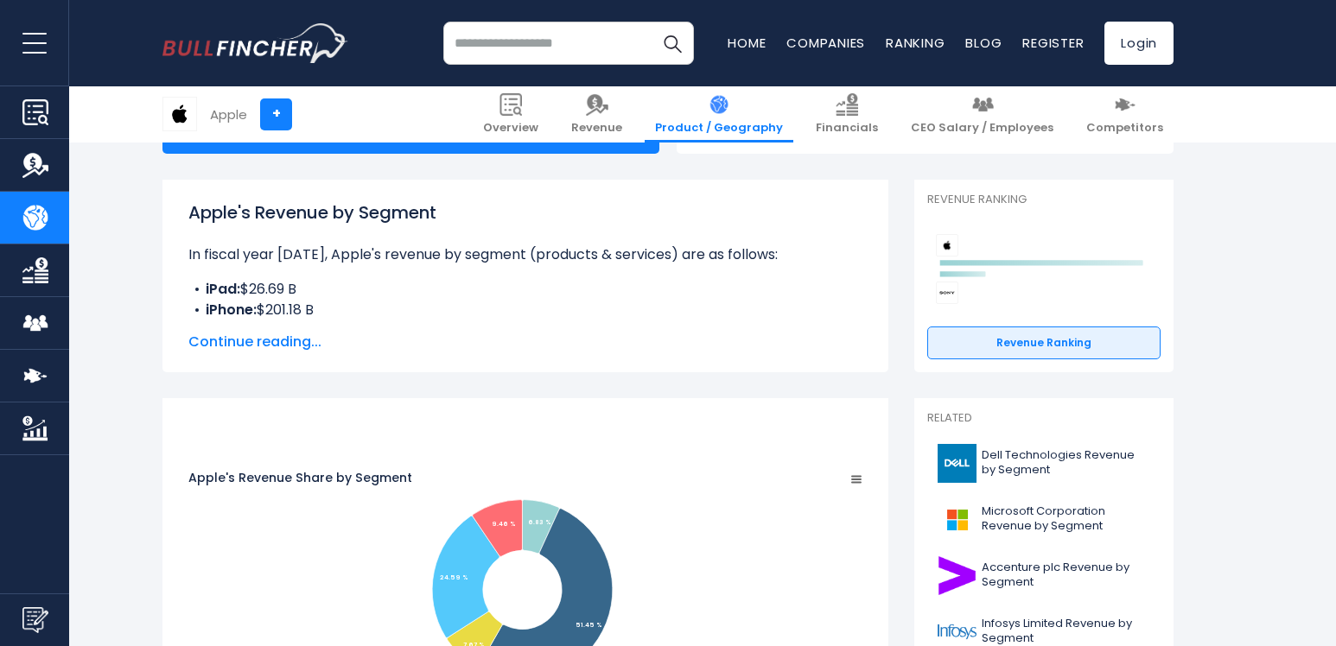
scroll to position [207, 0]
click at [270, 347] on span "Continue reading..." at bounding box center [525, 341] width 674 height 21
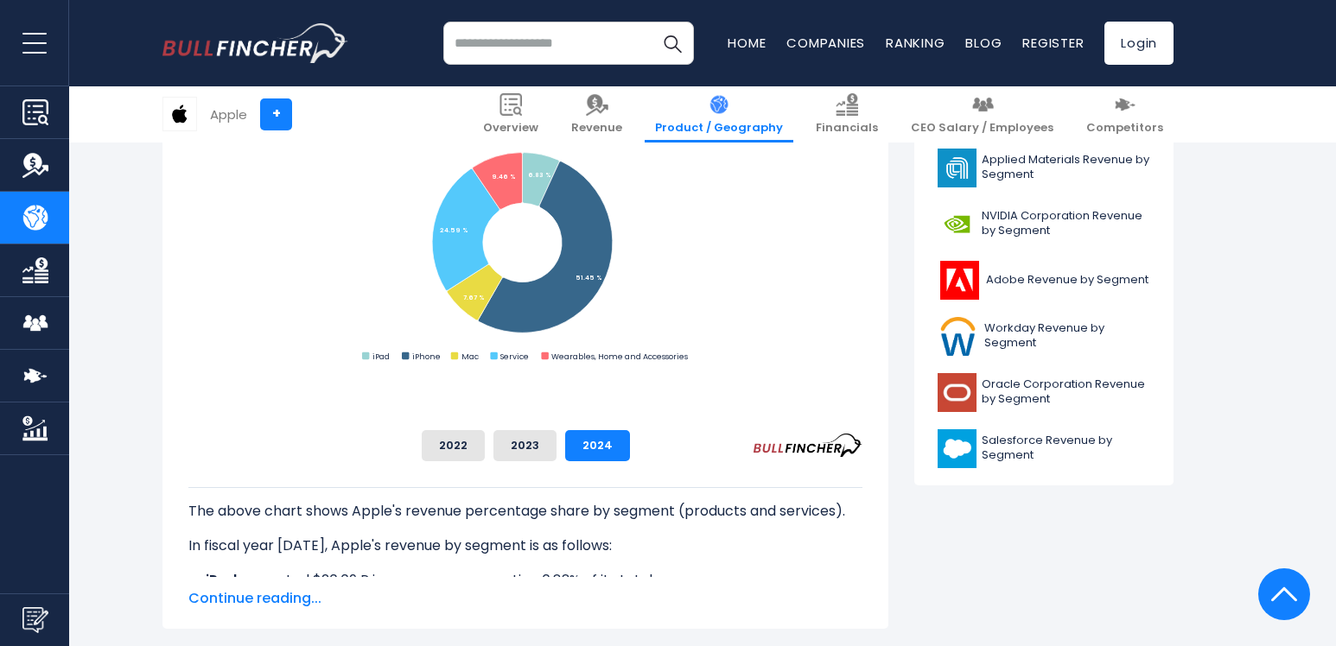
scroll to position [760, 0]
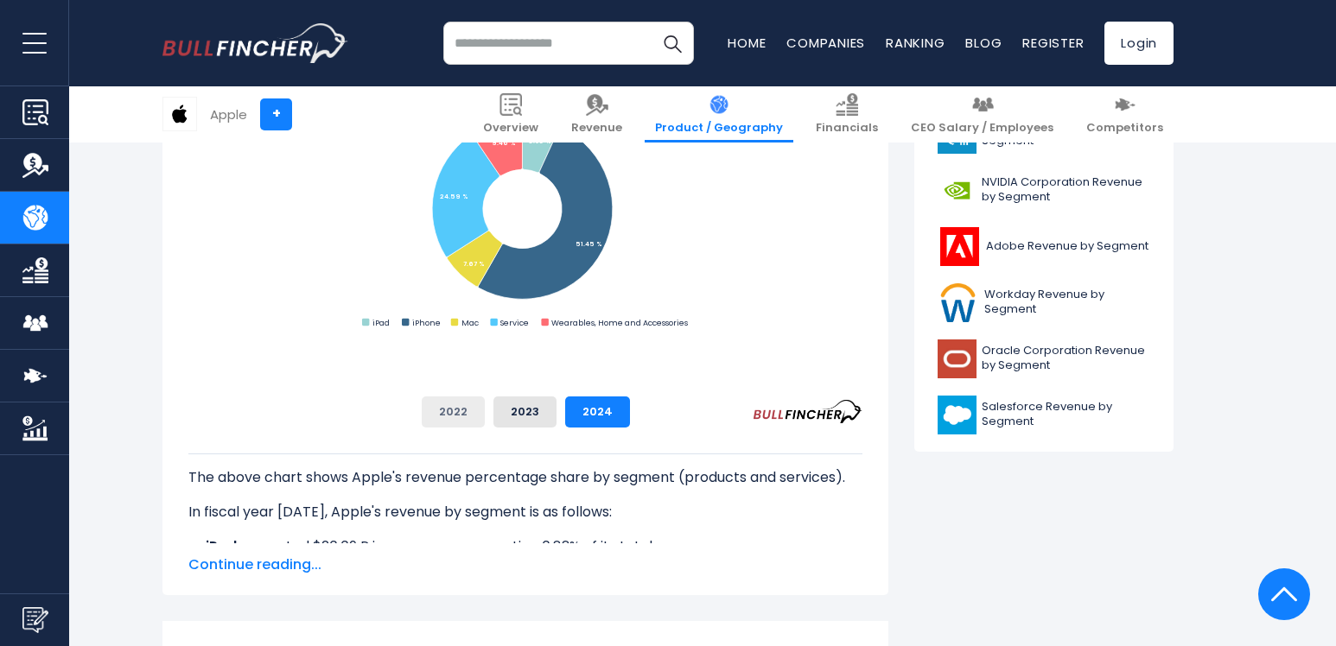
click at [485, 417] on button "2022" at bounding box center [453, 412] width 63 height 31
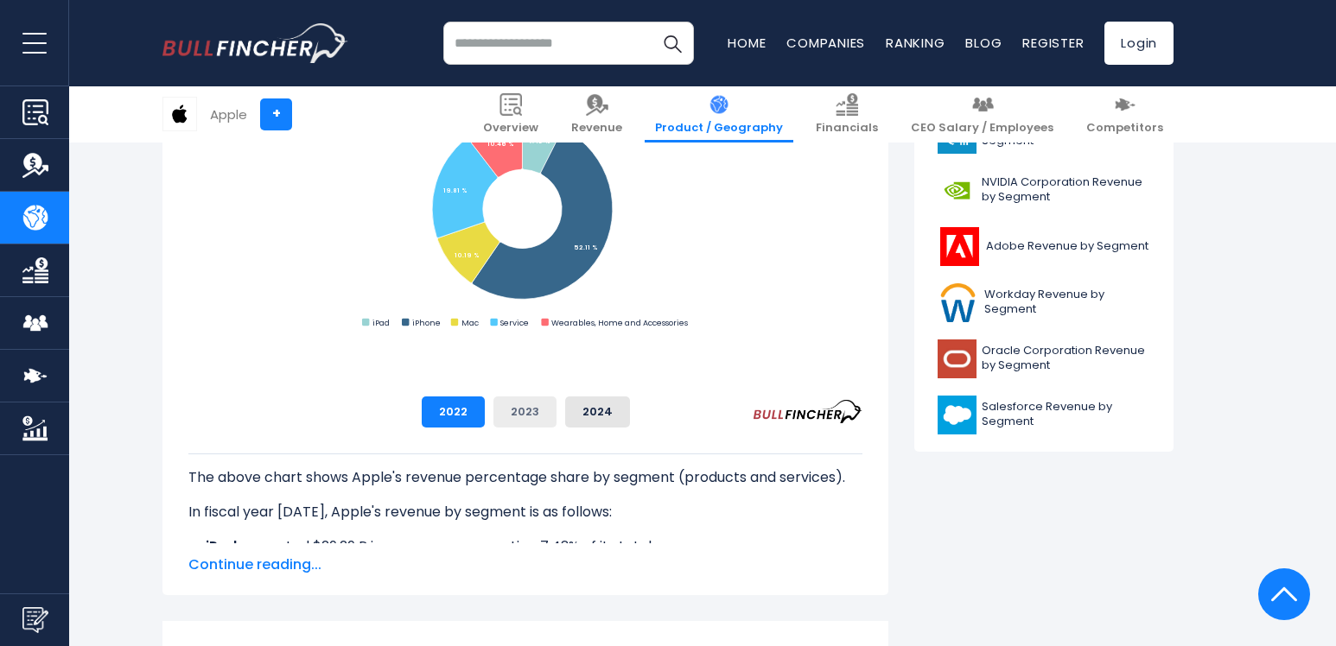
click at [557, 417] on button "2023" at bounding box center [524, 412] width 63 height 31
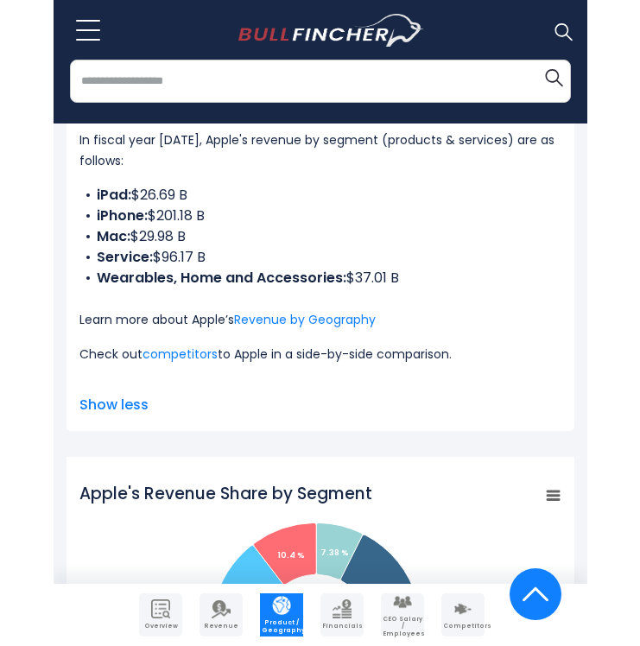
scroll to position [446, 0]
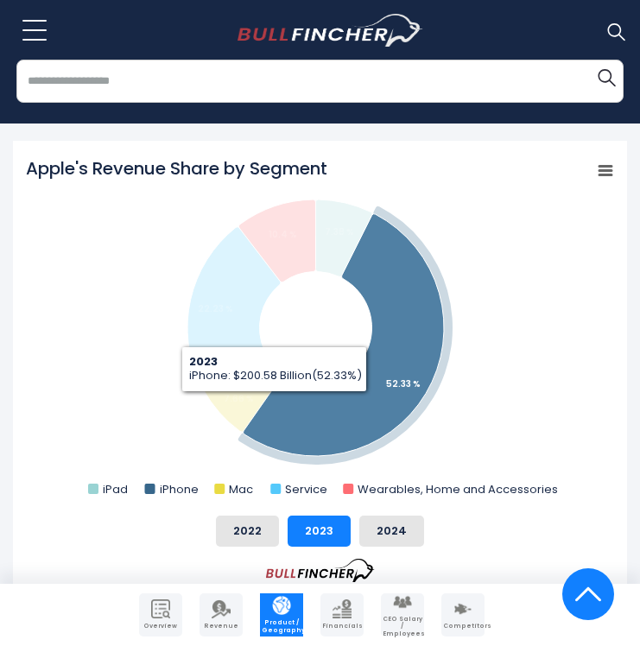
scroll to position [792, 0]
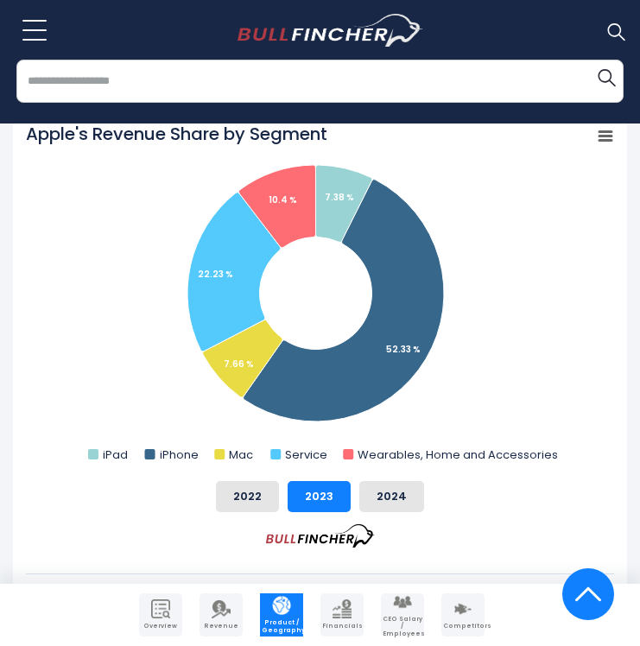
click at [577, 294] on rect "Apple's Revenue Share by Segment" at bounding box center [320, 295] width 588 height 346
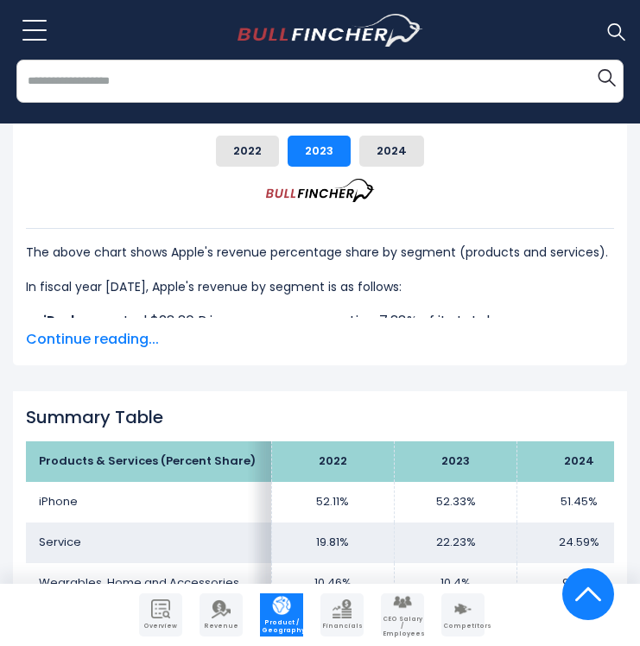
scroll to position [1103, 0]
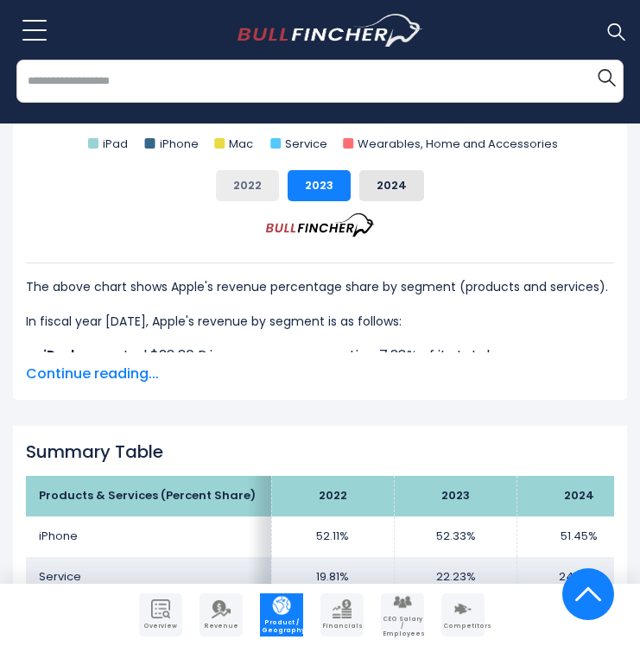
click at [249, 199] on button "2022" at bounding box center [247, 185] width 63 height 31
click at [132, 379] on span "Continue reading..." at bounding box center [320, 374] width 588 height 21
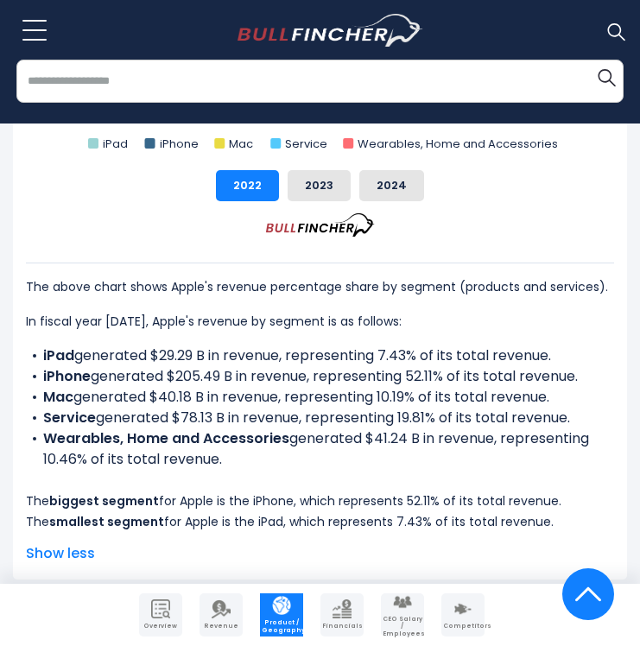
scroll to position [1137, 0]
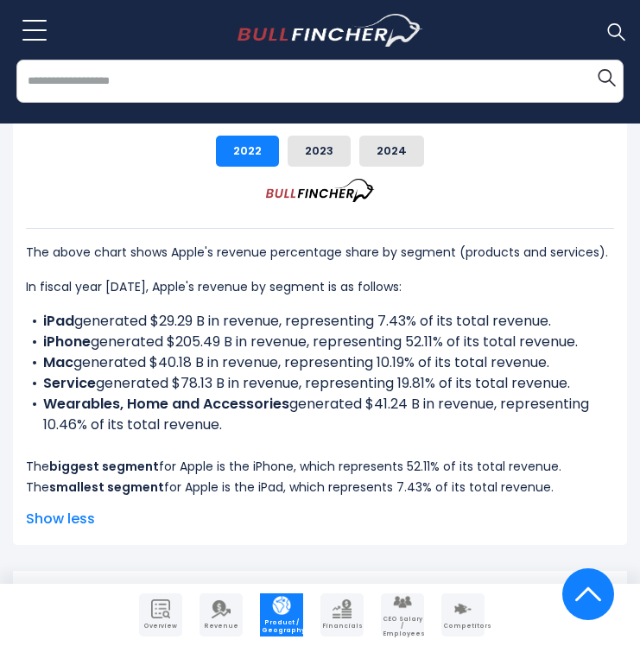
click at [322, 441] on div "The above chart shows Apple's revenue percentage share by segment (products and…" at bounding box center [320, 363] width 588 height 270
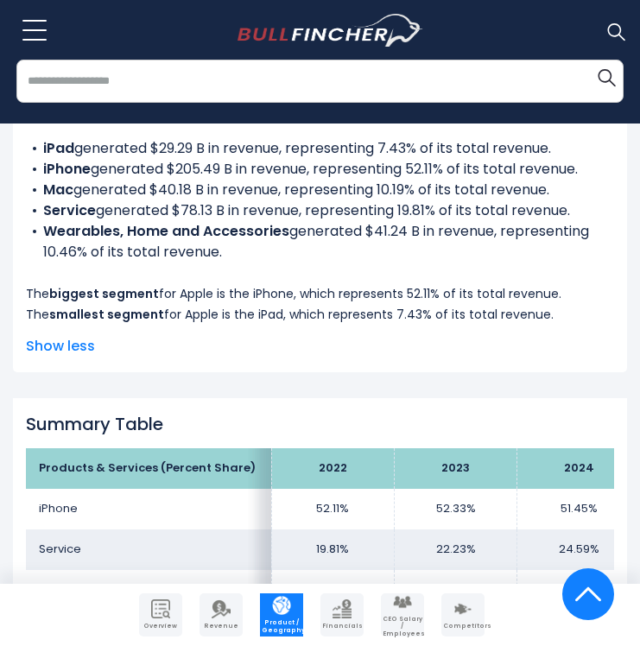
scroll to position [1345, 0]
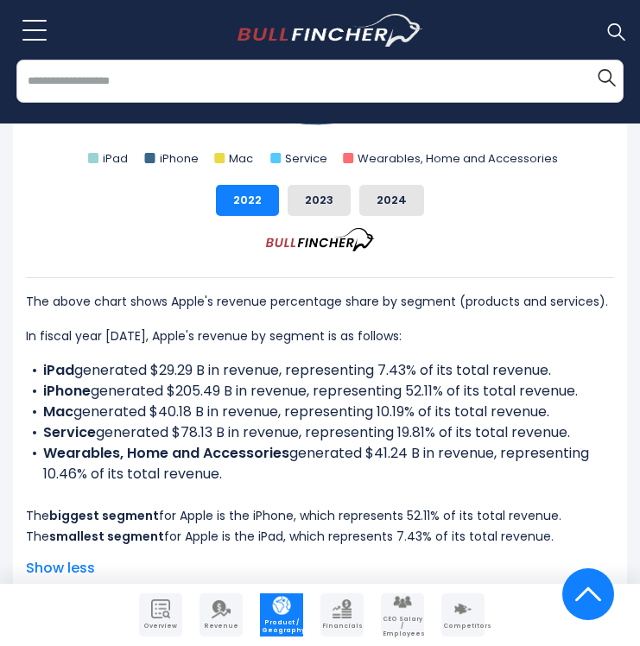
scroll to position [1068, 0]
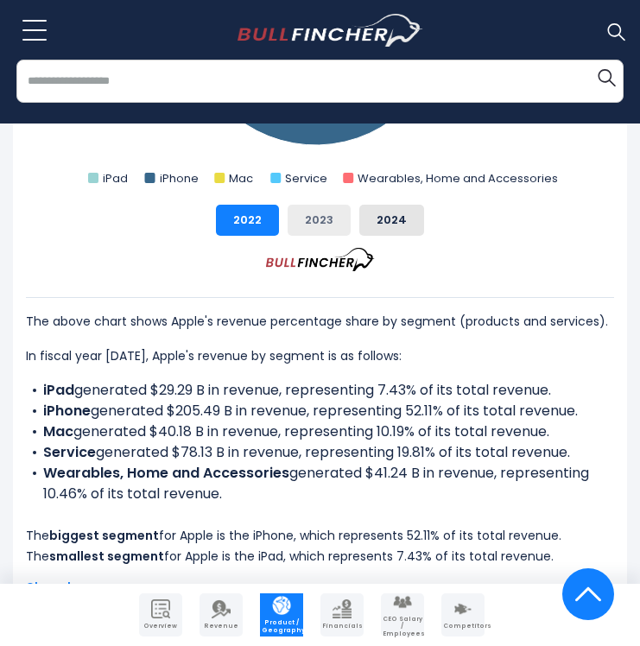
click at [314, 225] on button "2023" at bounding box center [319, 220] width 63 height 31
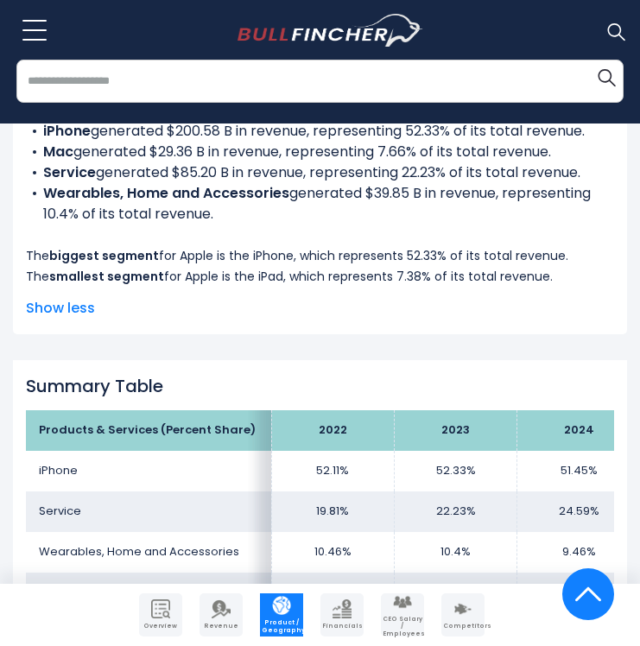
scroll to position [1310, 0]
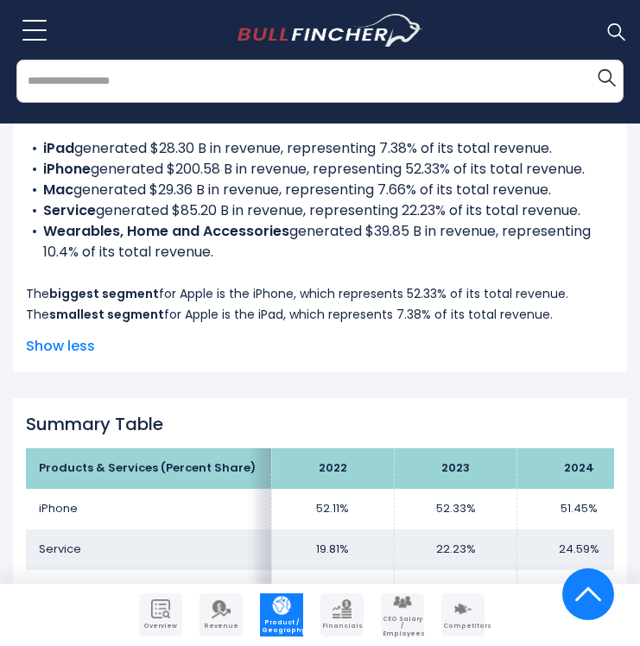
click at [407, 339] on span "Show less" at bounding box center [320, 346] width 588 height 21
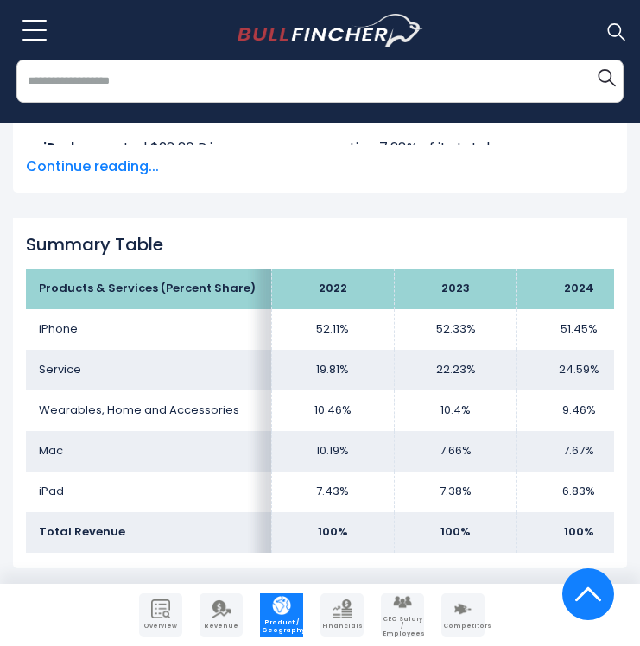
click at [108, 159] on span "Continue reading..." at bounding box center [320, 166] width 588 height 21
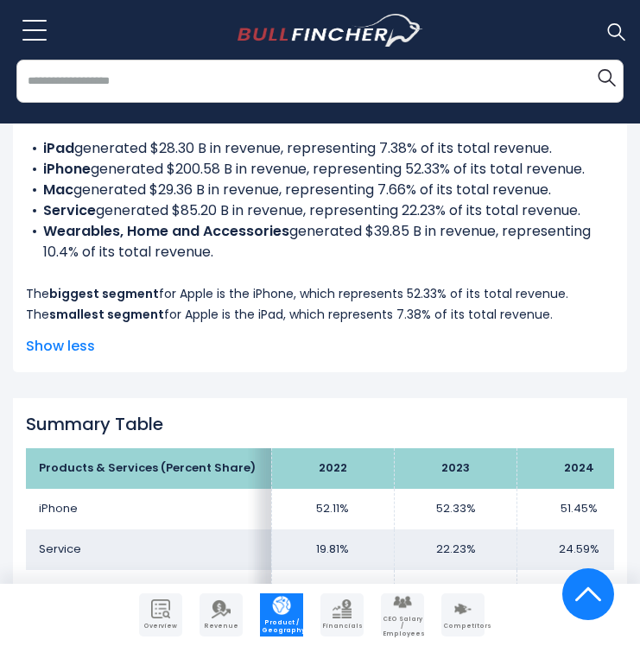
click at [480, 346] on span "Show less" at bounding box center [320, 346] width 588 height 21
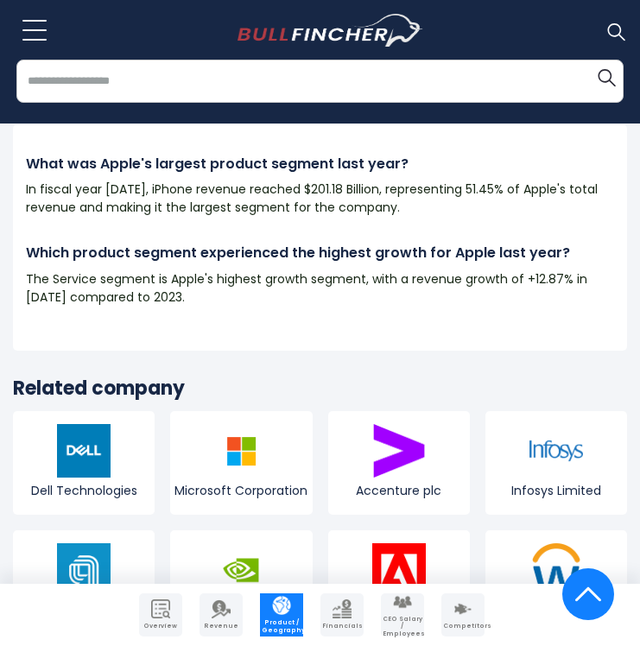
scroll to position [3557, 0]
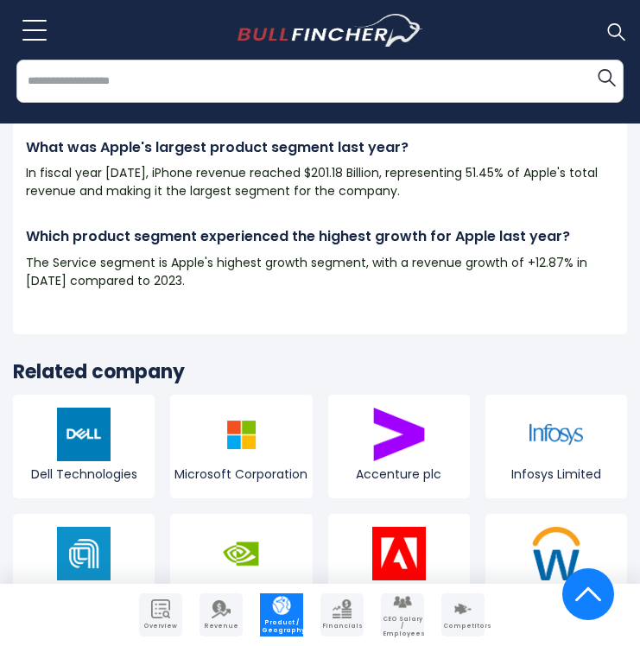
click at [538, 334] on div "What was Apple's largest product segment last year? In fiscal year [DATE], iPho…" at bounding box center [320, 221] width 614 height 226
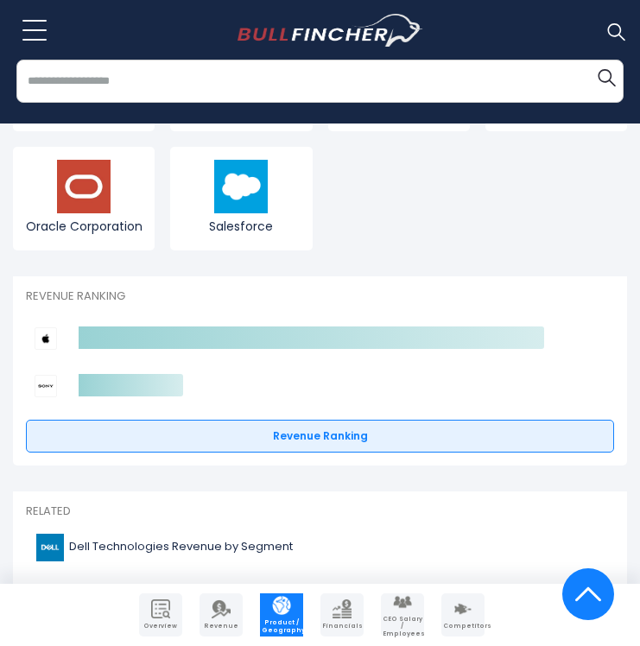
scroll to position [4041, 0]
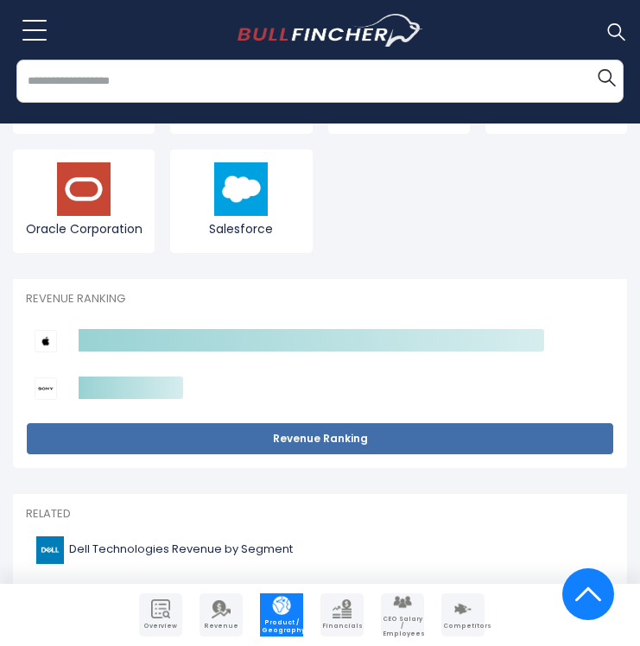
click at [434, 447] on link "Revenue Ranking" at bounding box center [320, 439] width 588 height 33
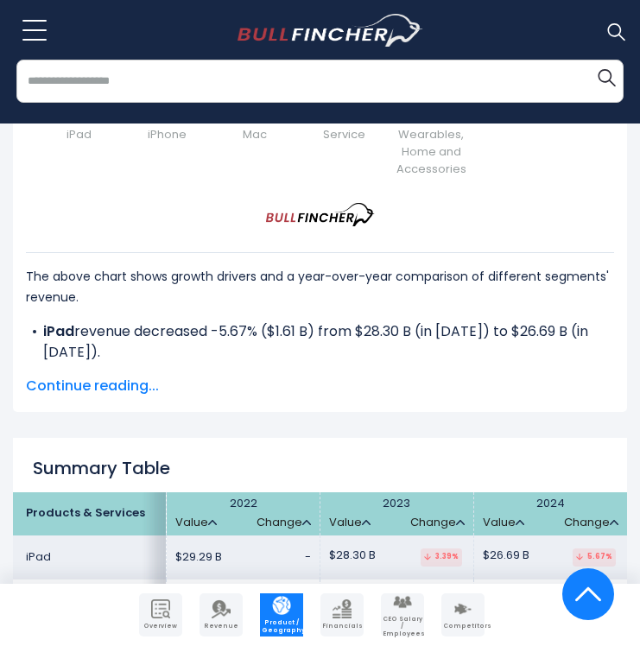
scroll to position [2831, 0]
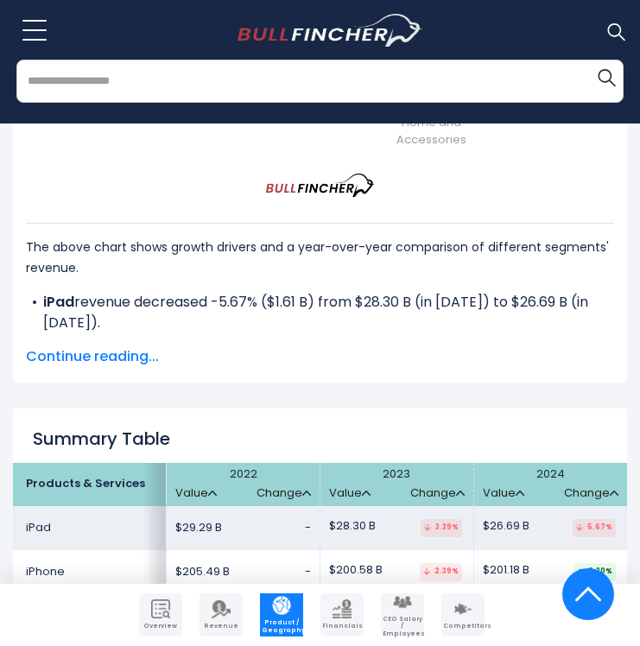
click at [121, 360] on span "Continue reading..." at bounding box center [320, 357] width 588 height 21
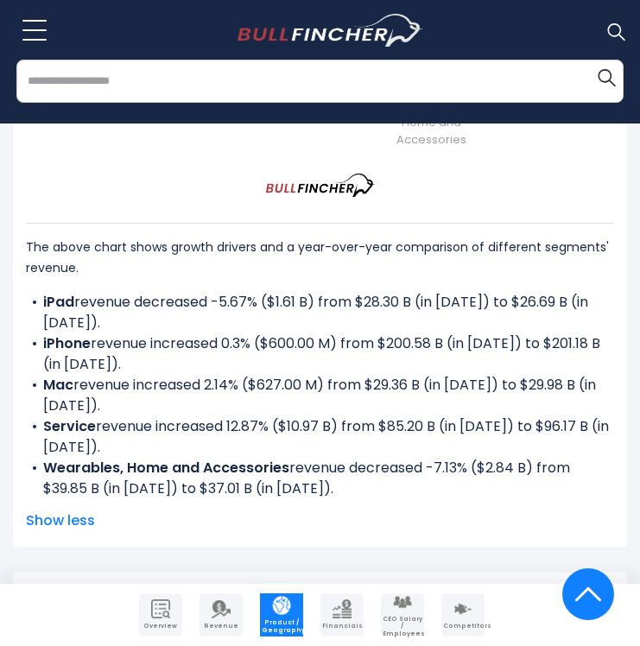
click at [538, 297] on div "The above chart shows growth drivers and a year-over-year comparison of differe…" at bounding box center [320, 348] width 588 height 302
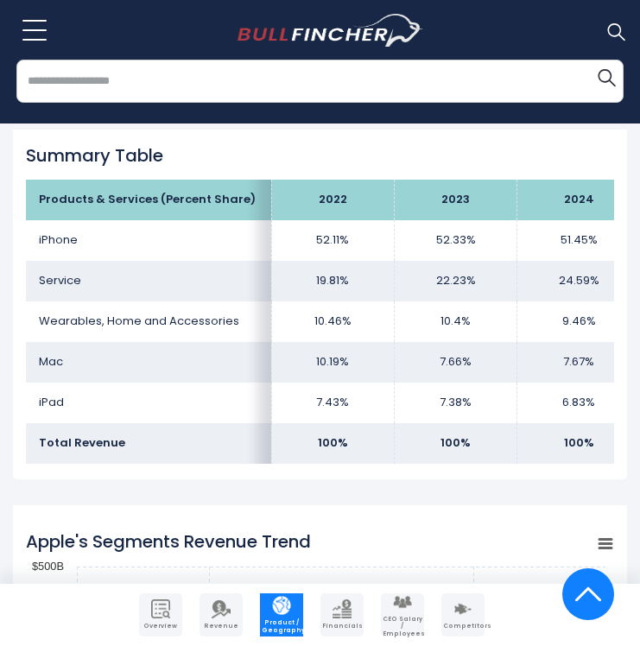
scroll to position [1241, 0]
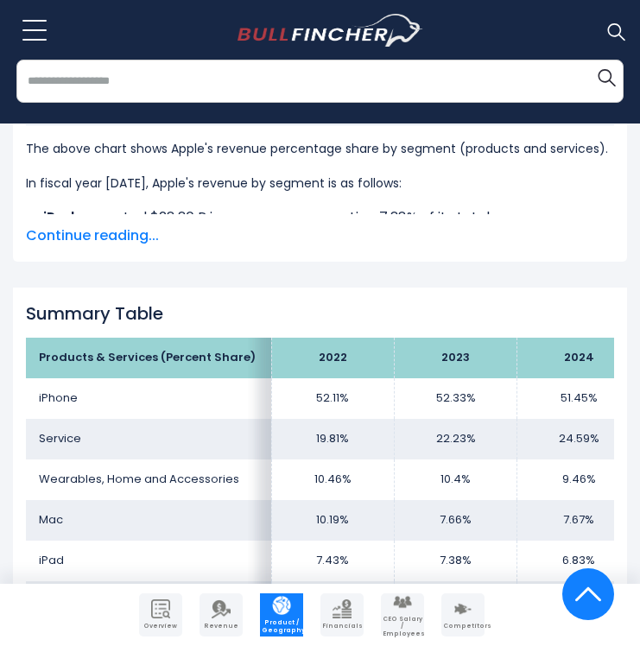
click at [531, 299] on div "Summary Table Products & Services (Percent Share) 2022 2023 2024 iPhone 52.11% …" at bounding box center [320, 462] width 614 height 349
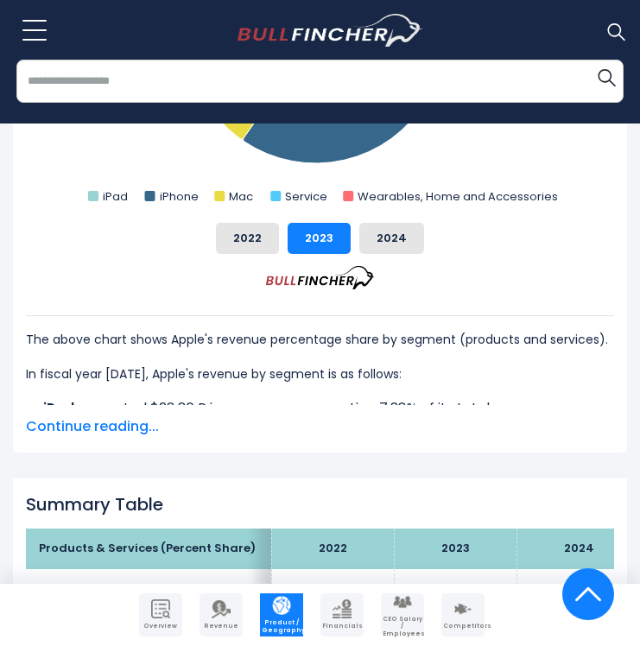
scroll to position [1068, 0]
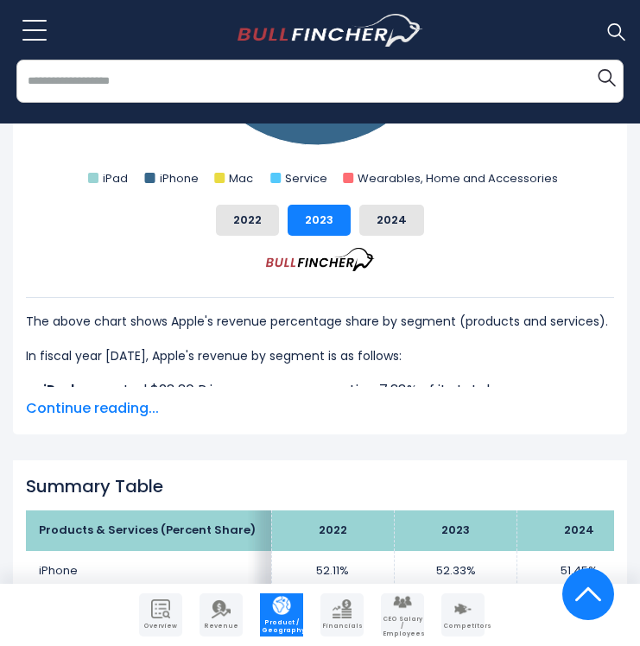
click at [108, 414] on span "Continue reading..." at bounding box center [320, 408] width 588 height 21
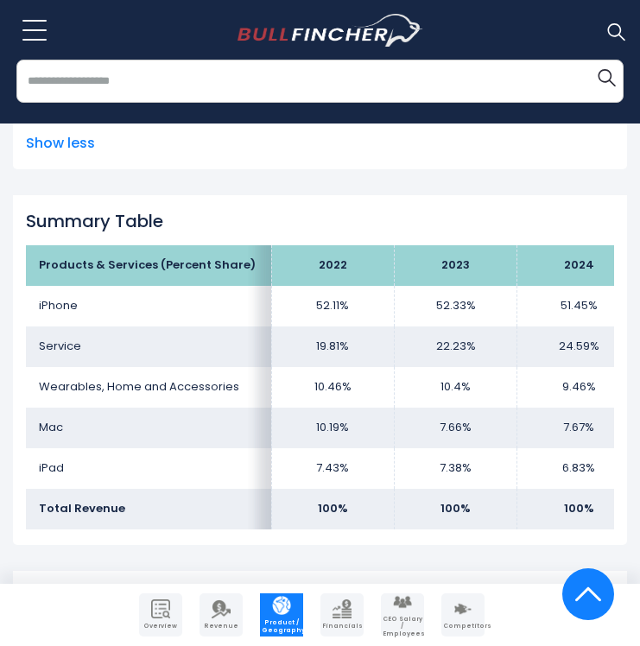
scroll to position [1517, 0]
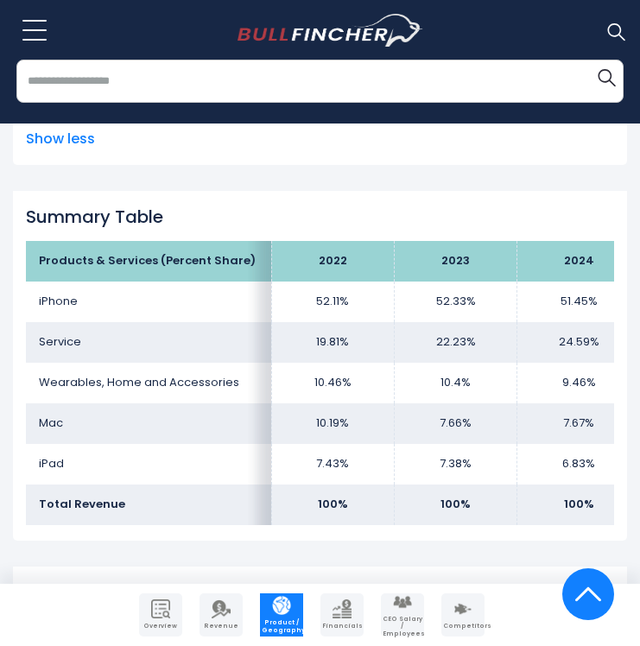
click at [550, 422] on td "7.67%" at bounding box center [579, 424] width 123 height 41
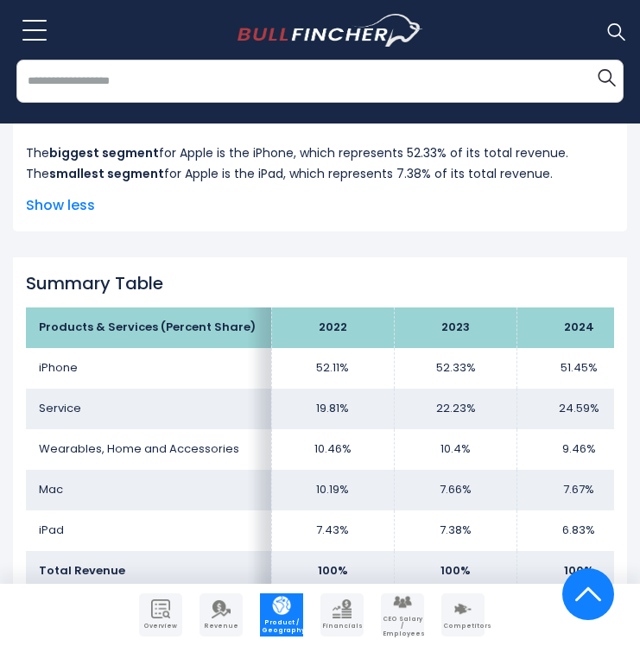
scroll to position [1448, 0]
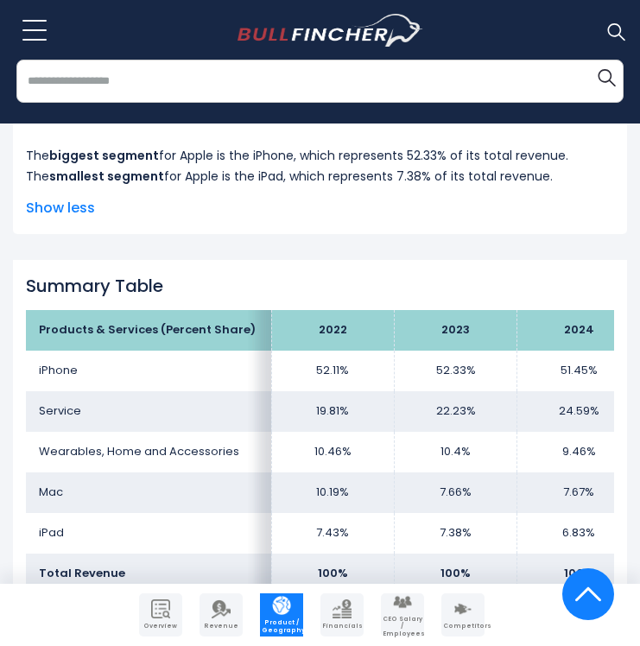
click at [618, 284] on div "Summary Table Products & Services (Percent Share) 2022 2023 2024 iPhone 52.11% …" at bounding box center [320, 434] width 614 height 349
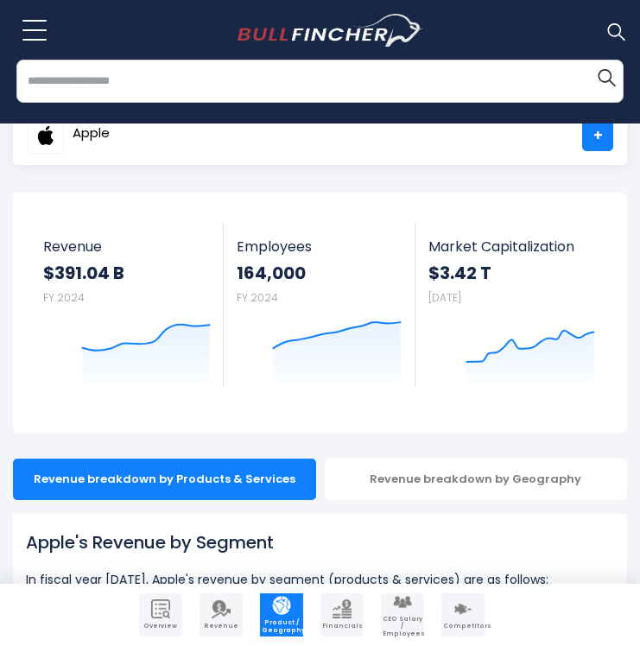
scroll to position [0, 0]
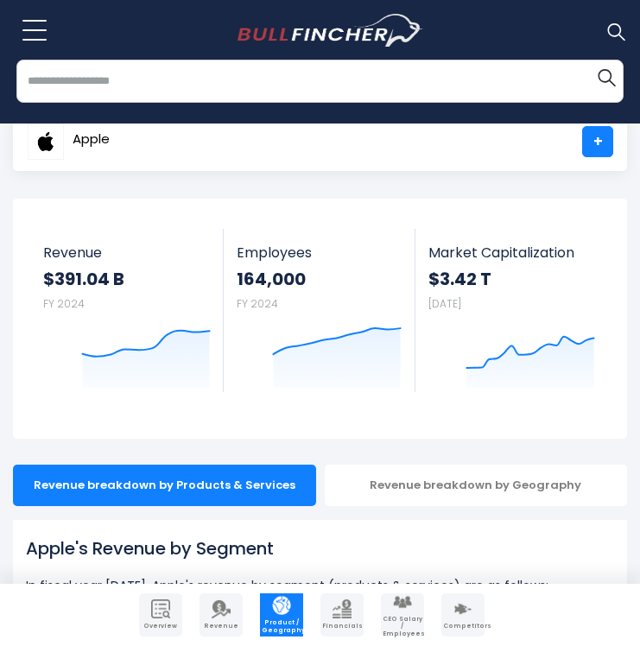
click at [632, 203] on div "Apple AAPL + Follow Revenue $391.04 B FY 2024 Created with Highcharts 12.1.2 Em…" at bounding box center [320, 319] width 640 height 240
click at [600, 429] on div "Apple AAPL + Follow Revenue $391.04 B FY 2024 Created with Highcharts 12.1.2 Em…" at bounding box center [320, 319] width 614 height 240
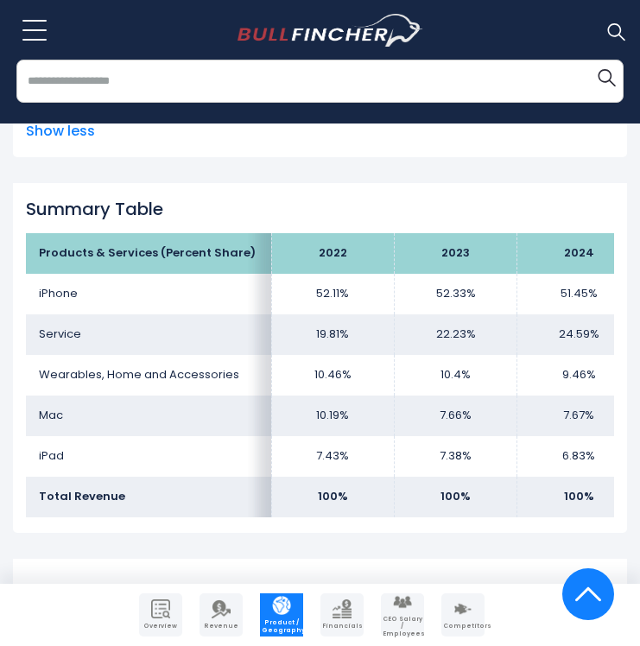
scroll to position [1535, 0]
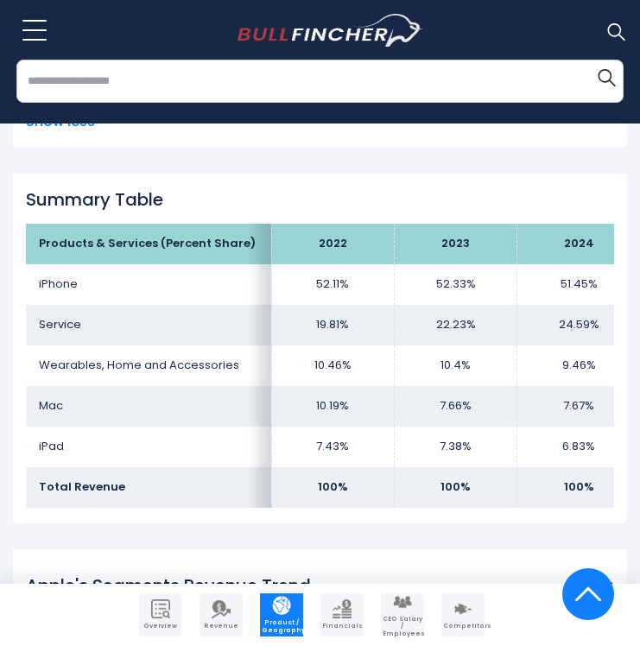
click at [522, 385] on td "9.46%" at bounding box center [579, 366] width 123 height 41
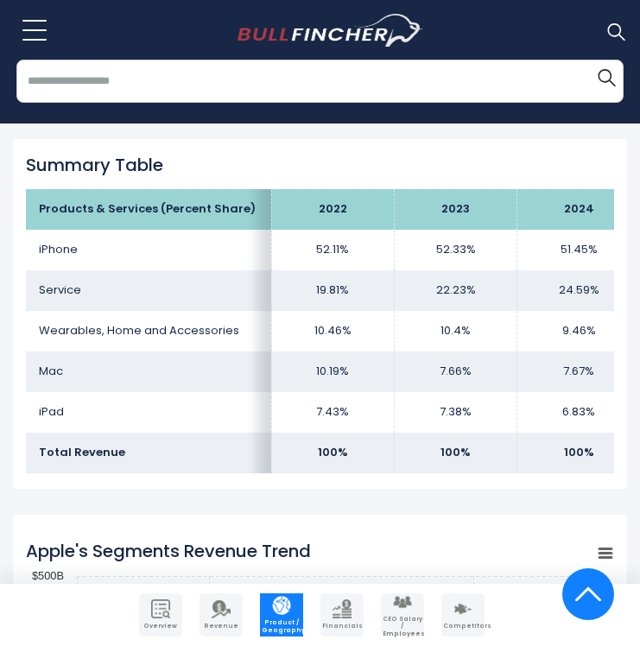
scroll to position [1673, 0]
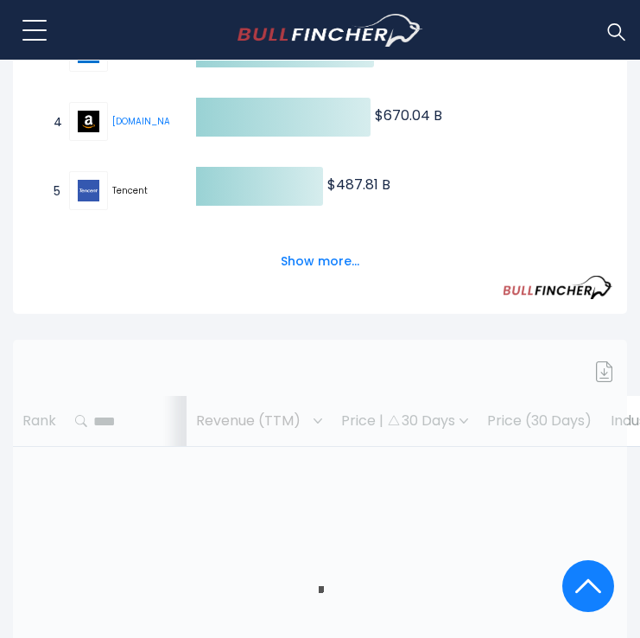
scroll to position [622, 0]
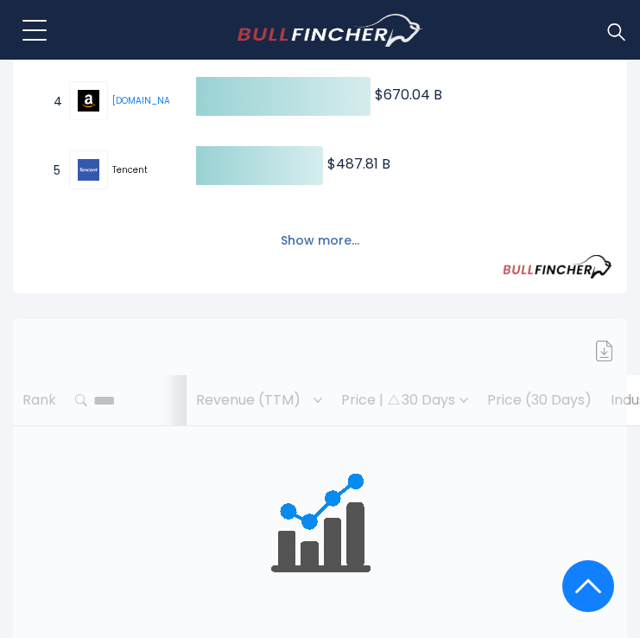
click at [308, 242] on button "Show more..." at bounding box center [319, 240] width 99 height 29
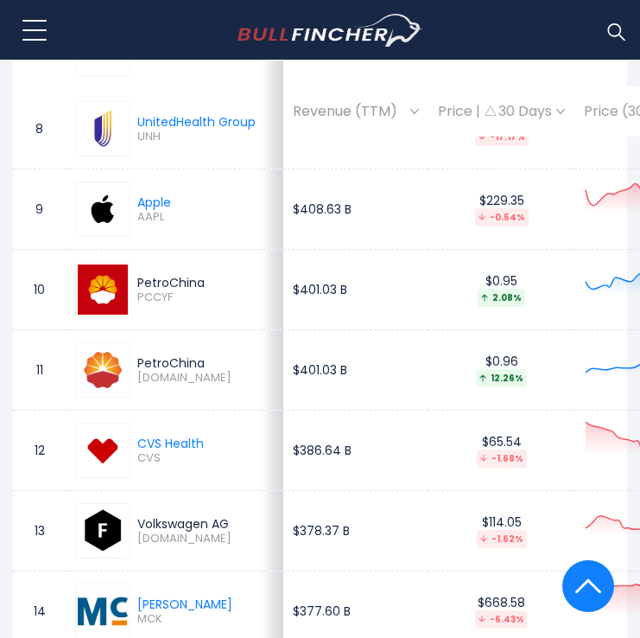
scroll to position [1867, 0]
